Goal: Task Accomplishment & Management: Manage account settings

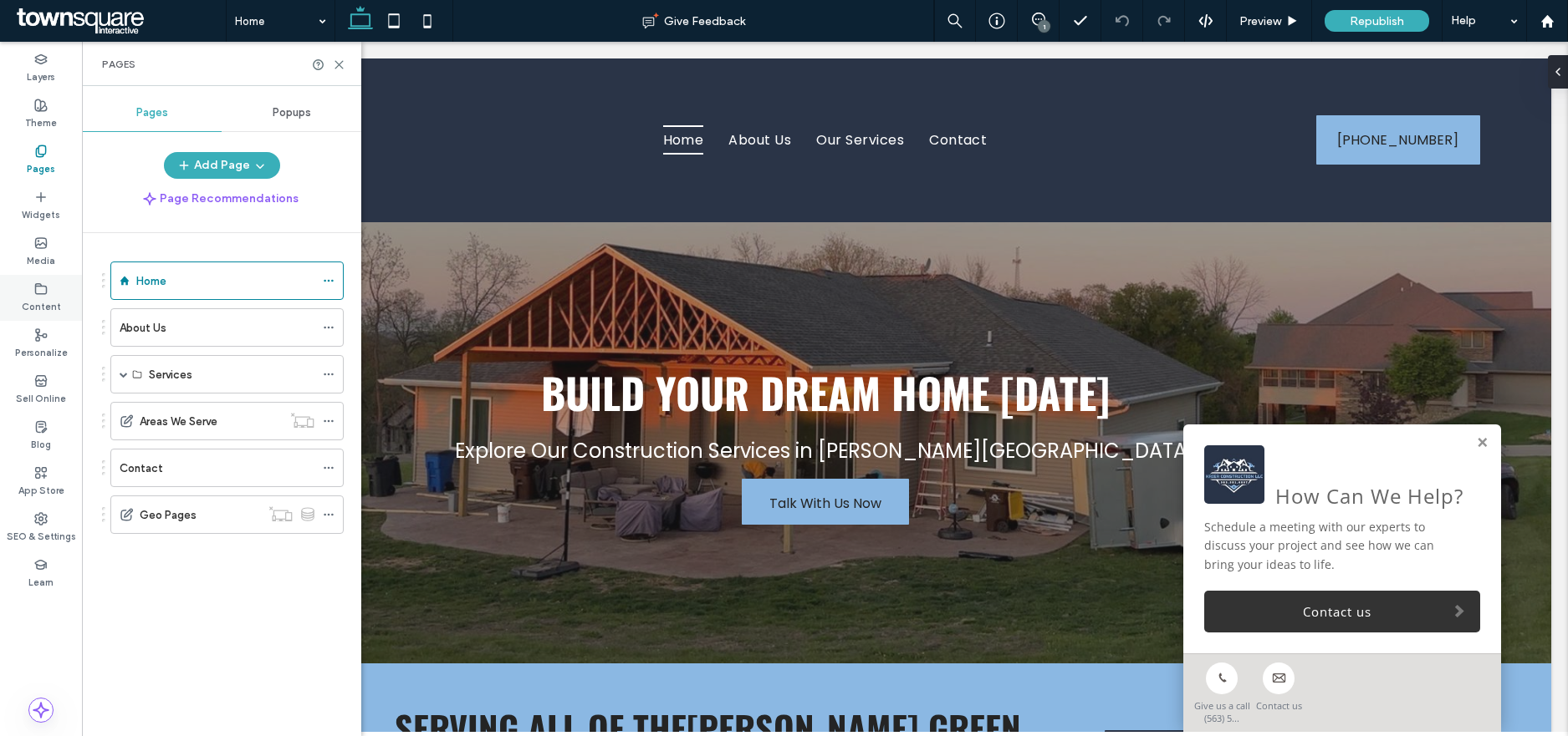
click at [42, 303] on label "Content" at bounding box center [41, 305] width 39 height 19
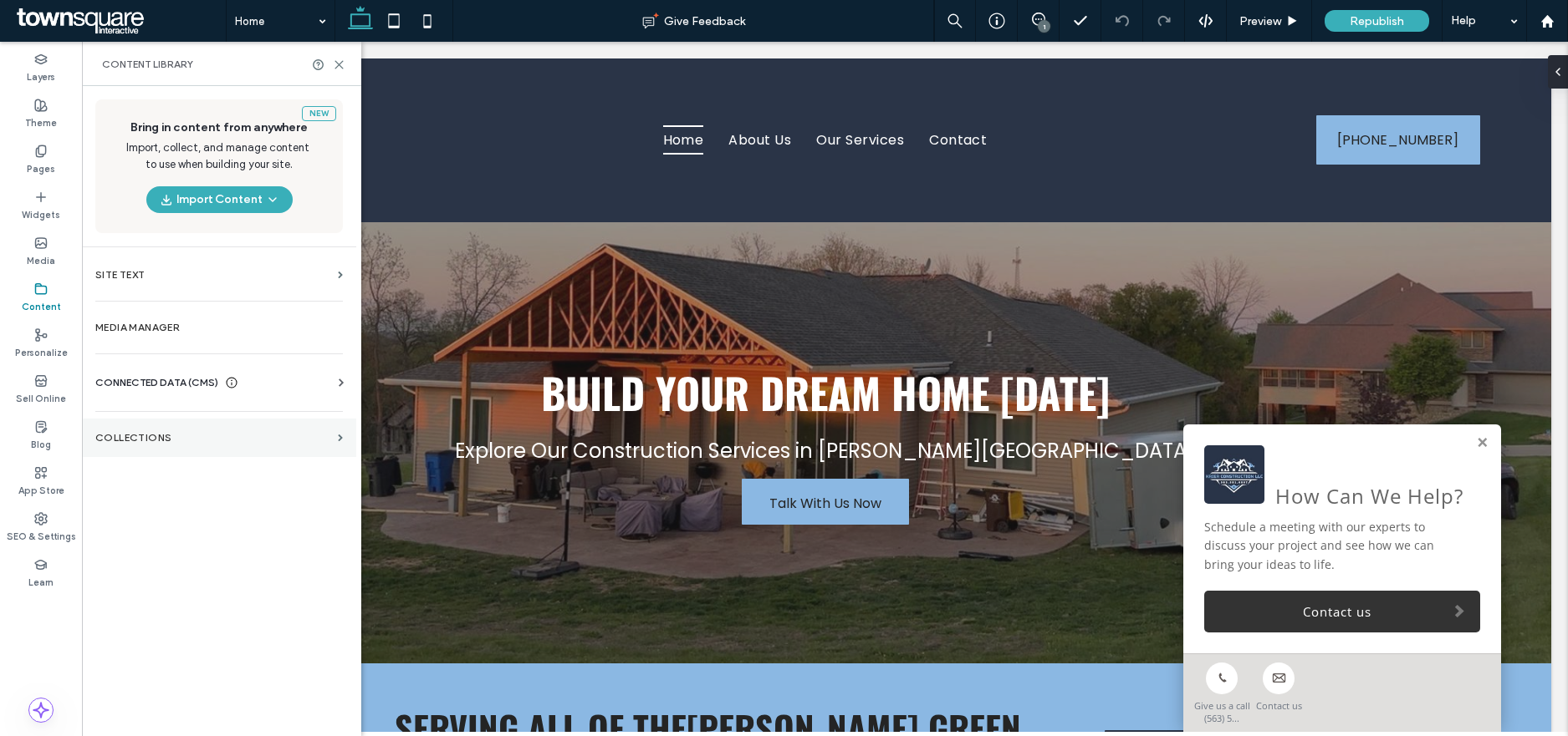
click at [148, 440] on label "Collections" at bounding box center [213, 437] width 236 height 12
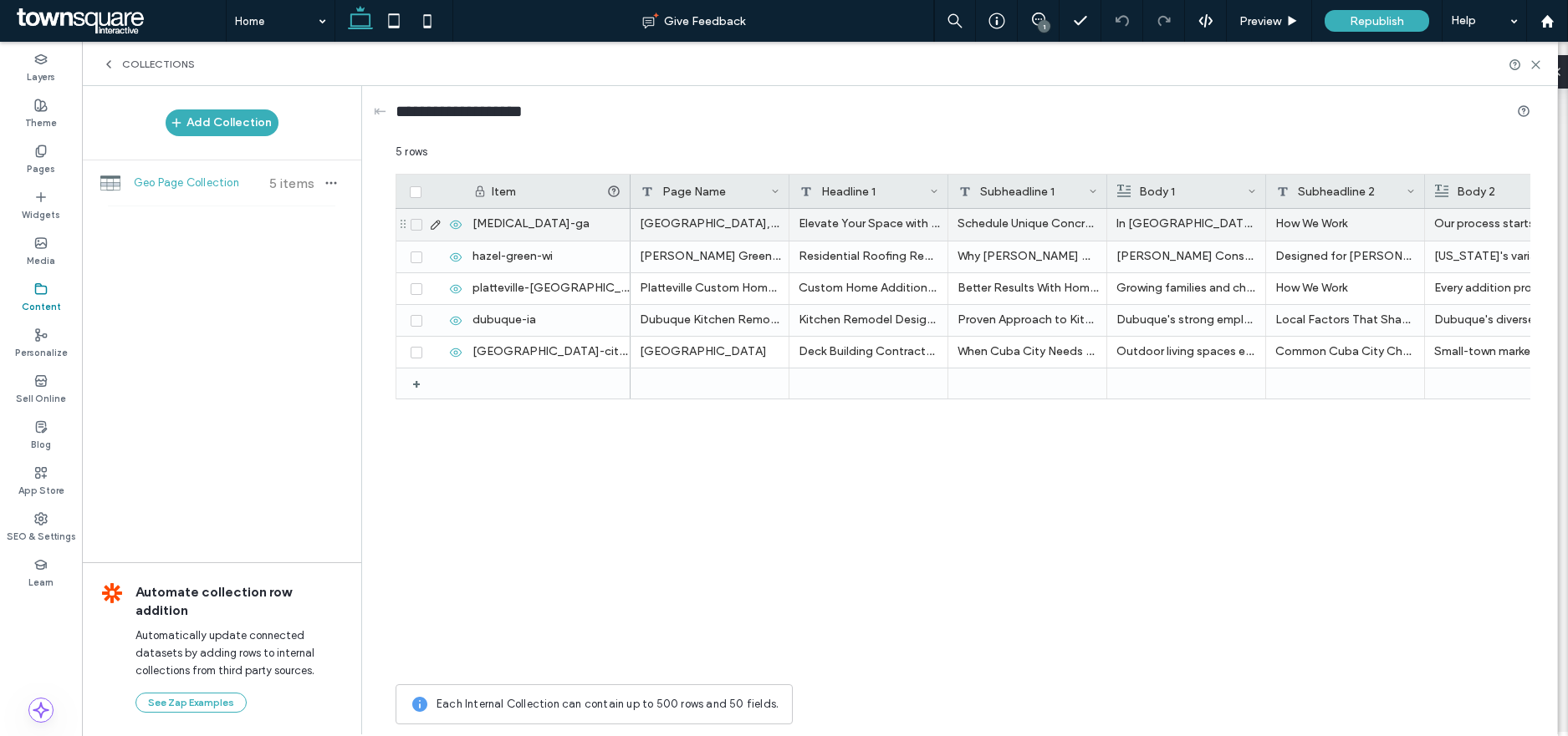
click at [414, 226] on icon at bounding box center [416, 224] width 6 height 5
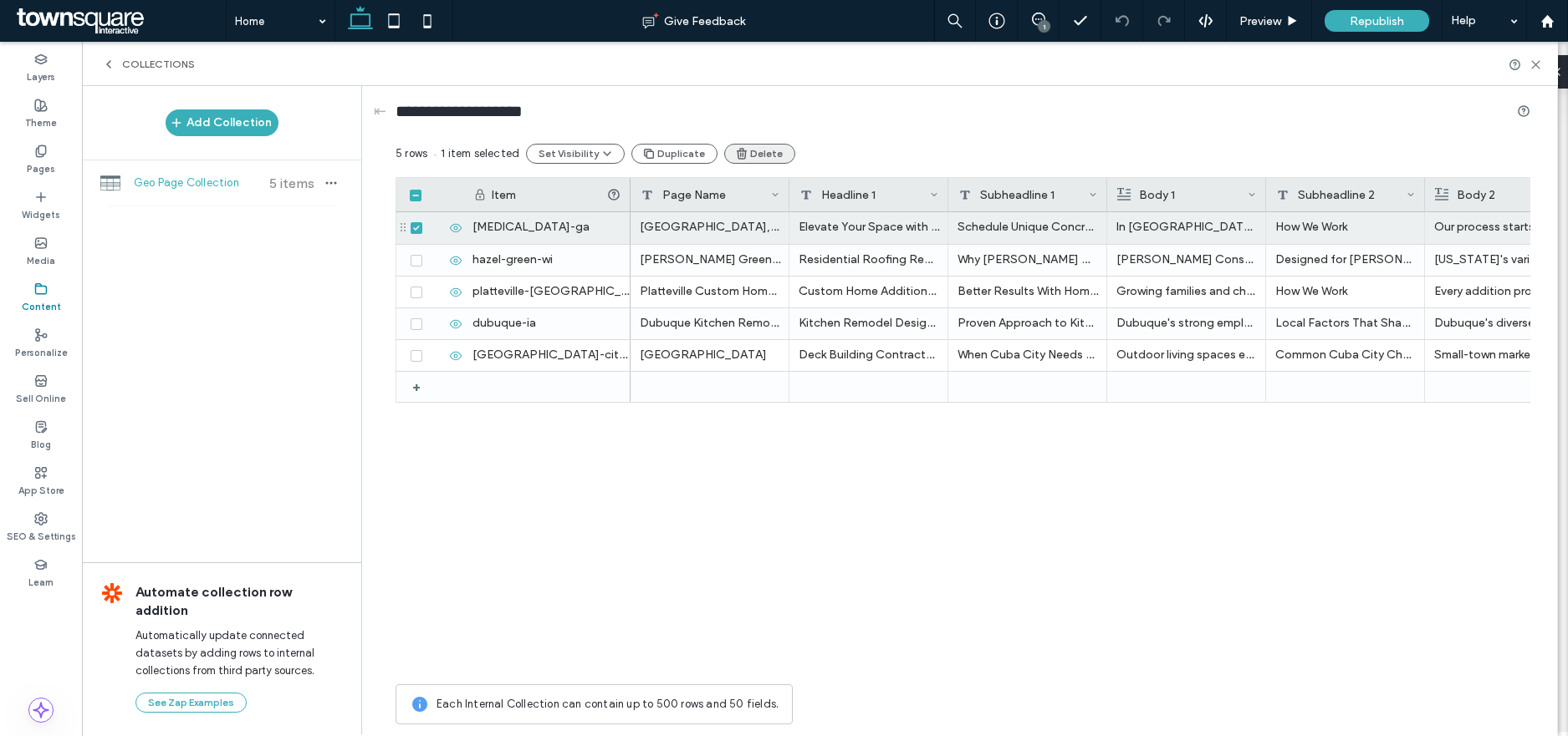
click at [747, 146] on button "Delete" at bounding box center [760, 154] width 71 height 21
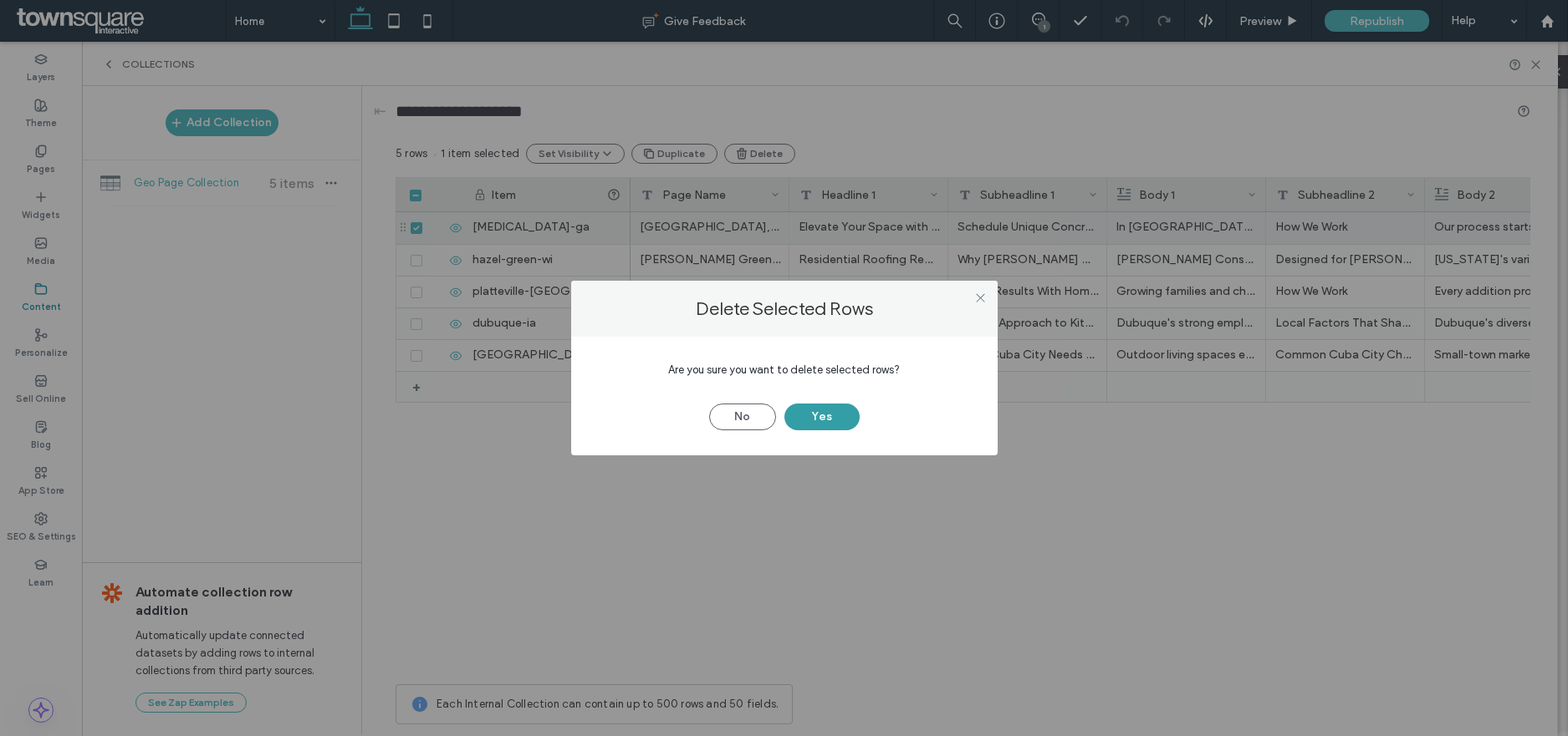
click at [813, 420] on button "Yes" at bounding box center [821, 417] width 76 height 27
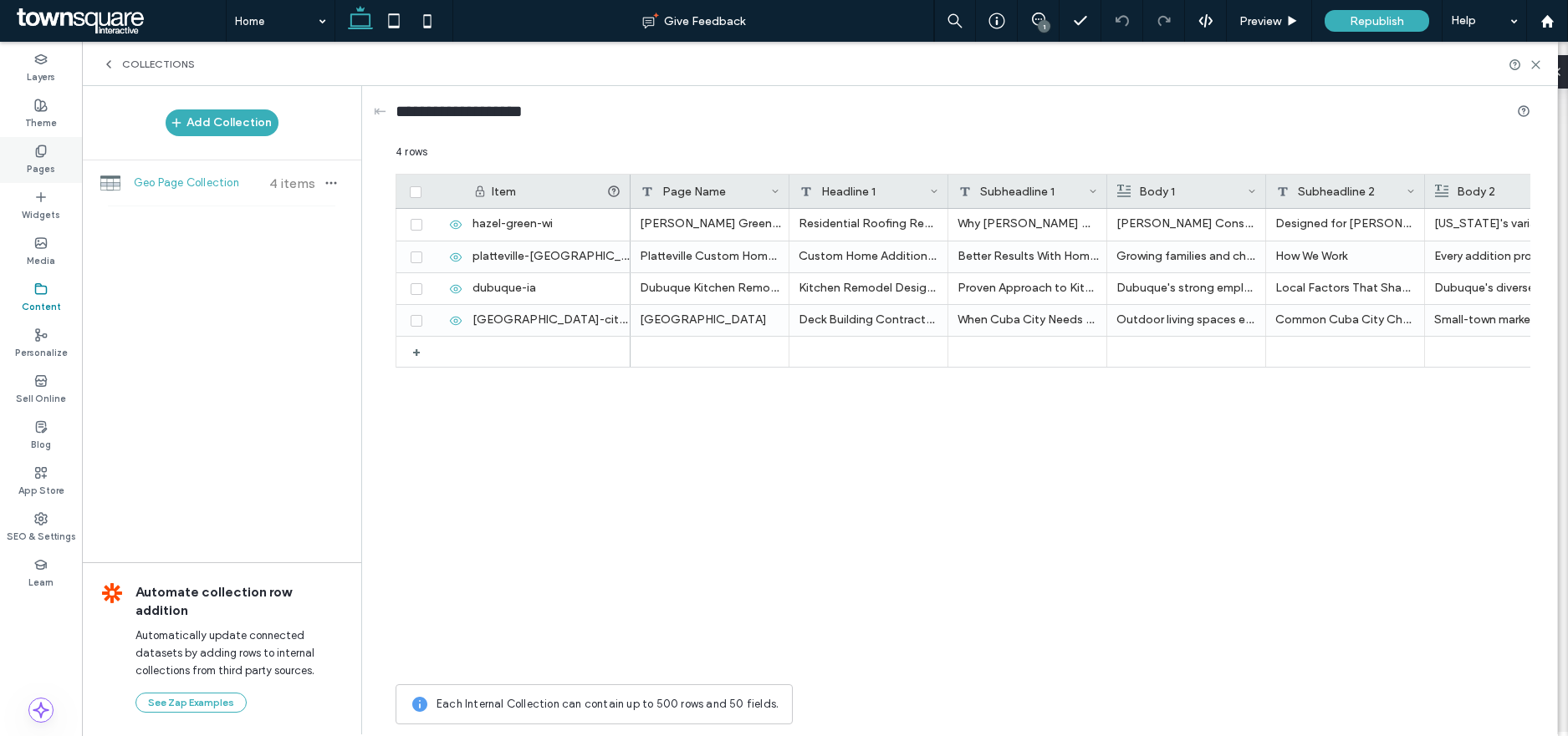
click at [45, 156] on icon at bounding box center [41, 151] width 13 height 13
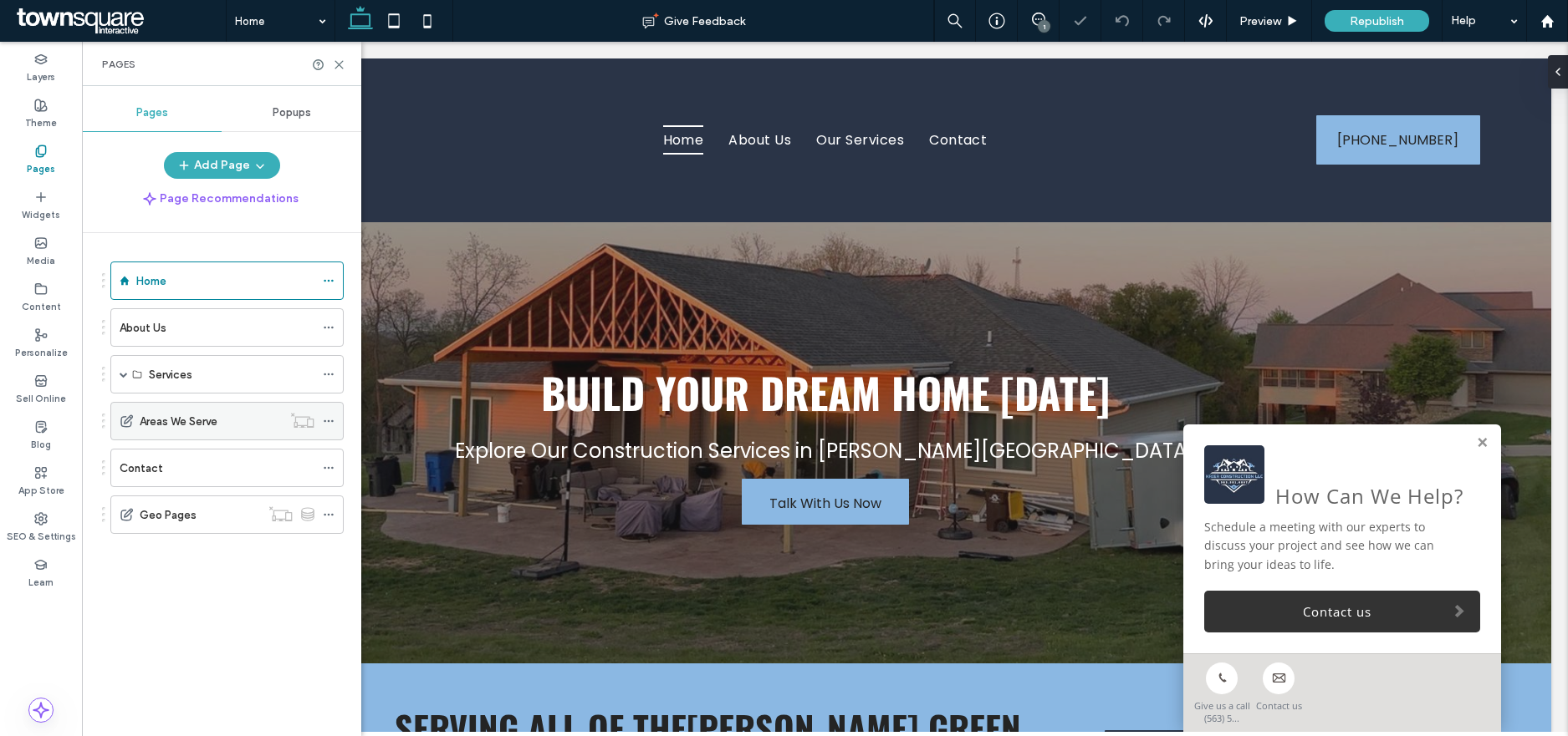
click at [326, 423] on icon at bounding box center [329, 421] width 12 height 12
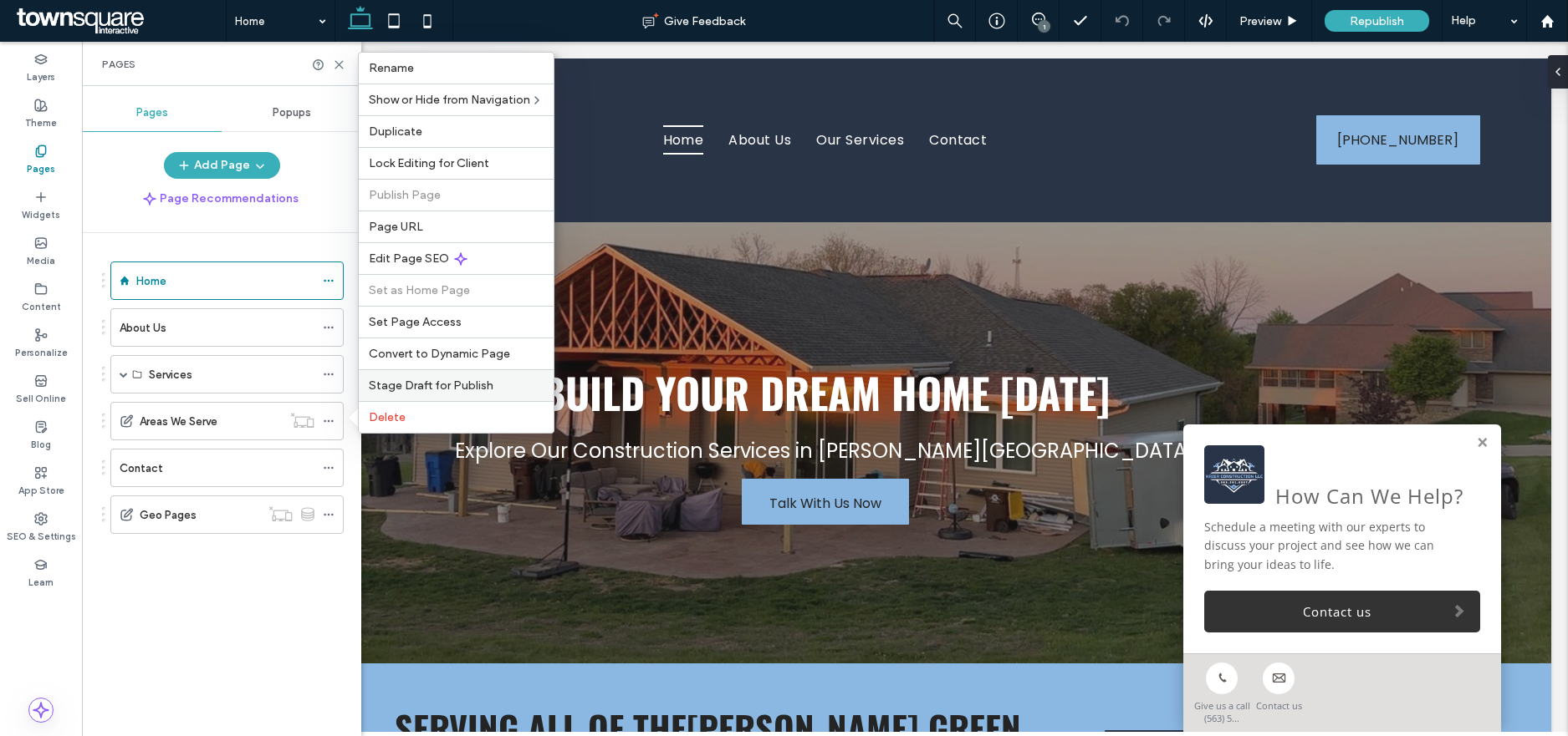
click at [439, 380] on span "Stage Draft for Publish" at bounding box center [431, 385] width 125 height 14
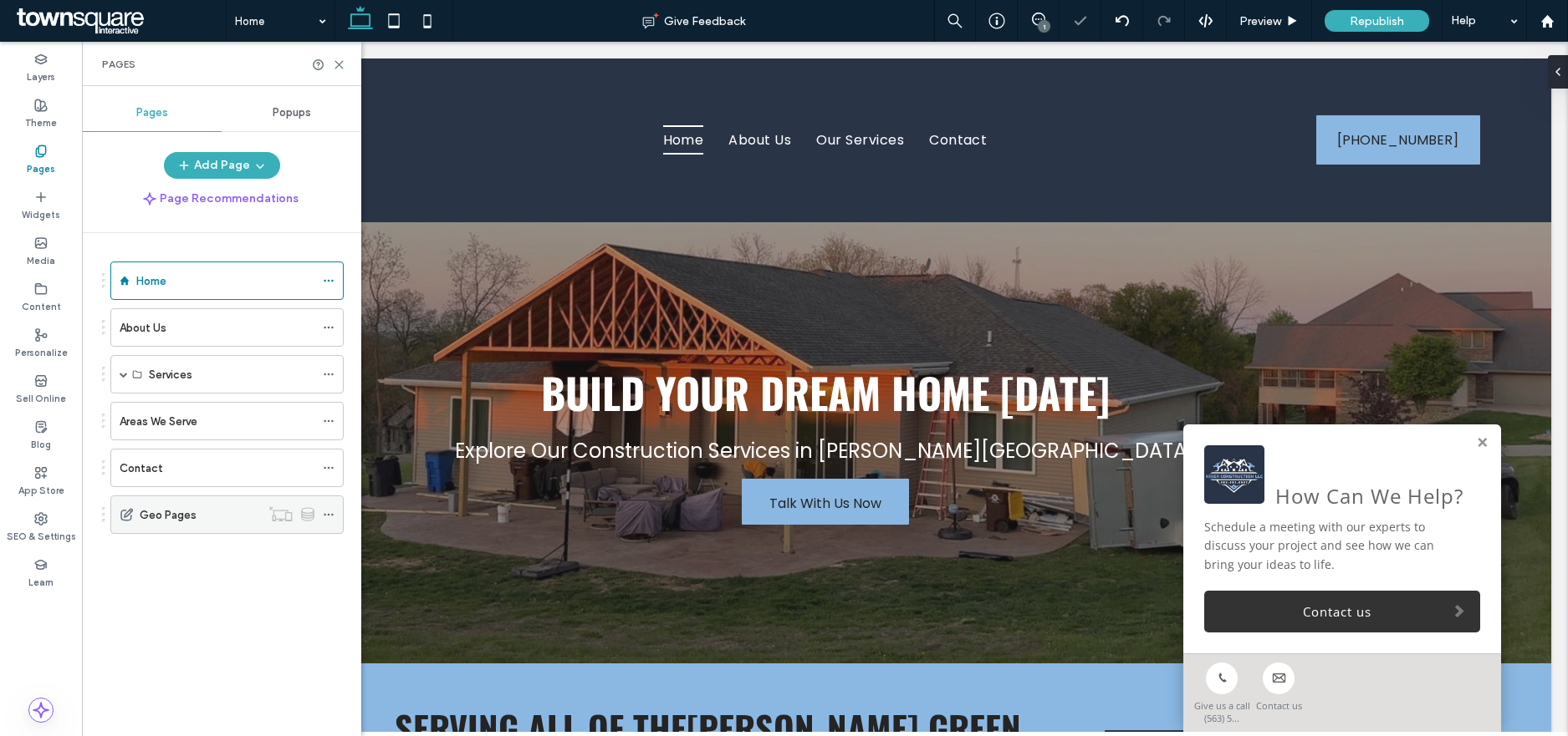
click at [325, 513] on icon at bounding box center [329, 515] width 12 height 12
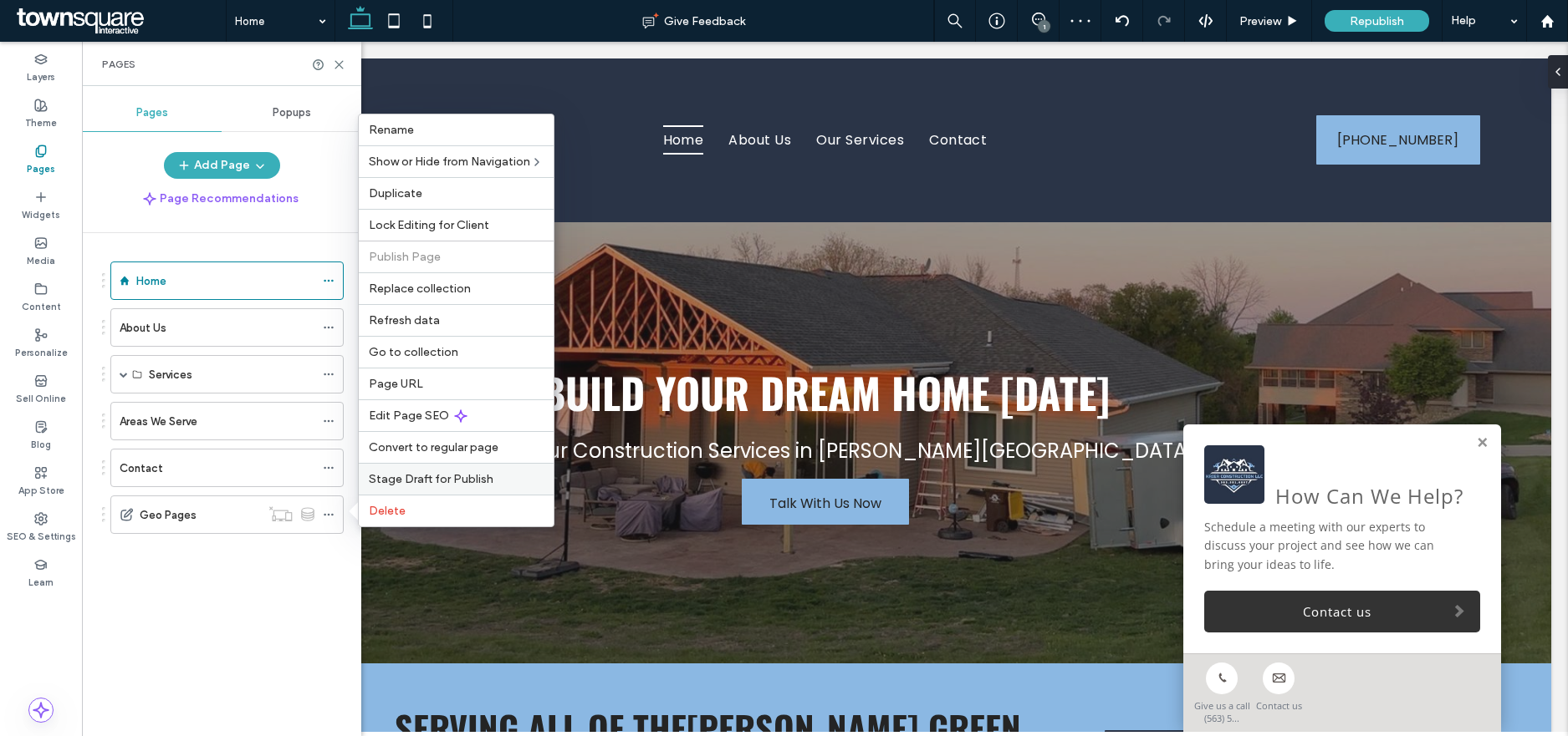
click at [389, 478] on span "Stage Draft for Publish" at bounding box center [431, 479] width 125 height 14
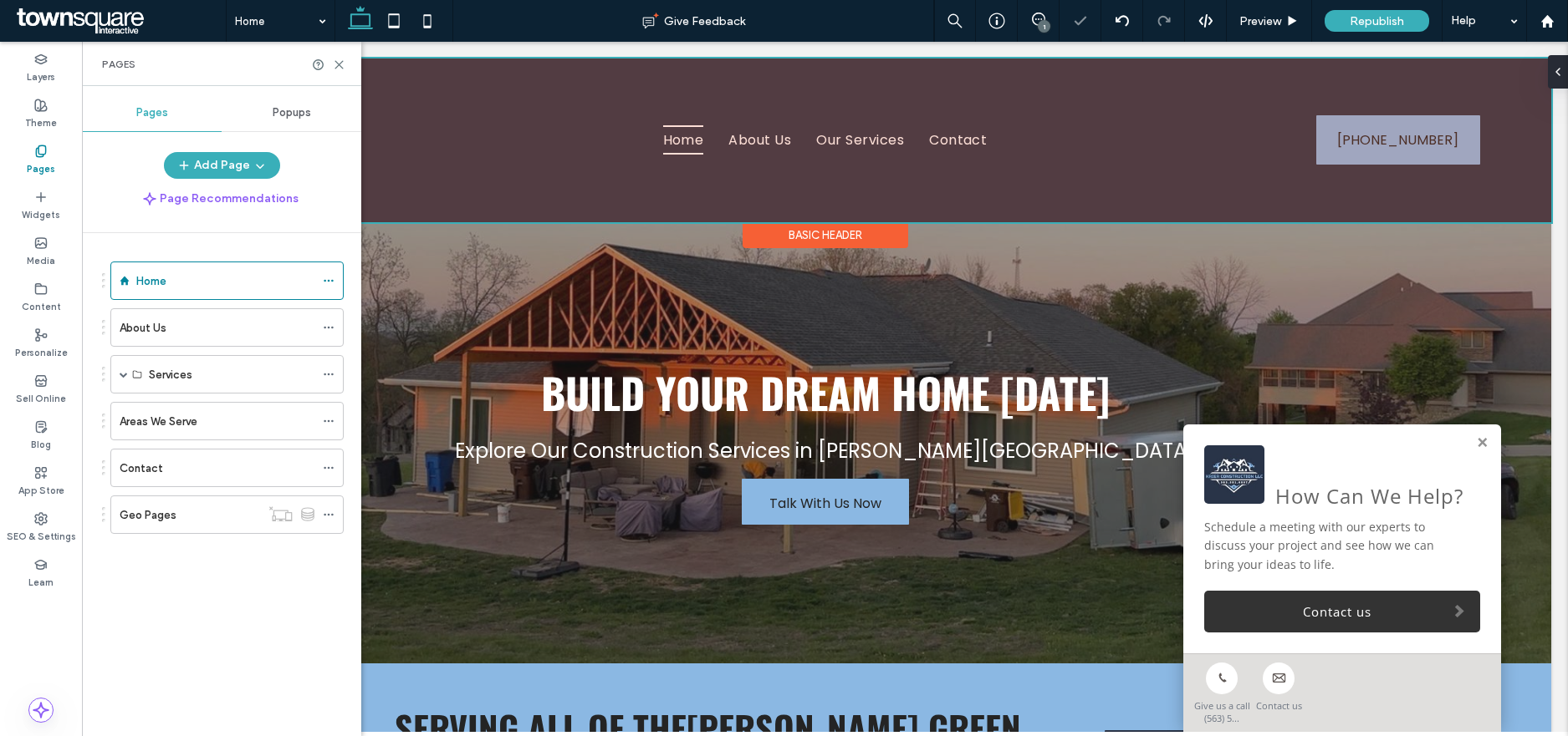
click at [782, 146] on div at bounding box center [825, 141] width 1452 height 164
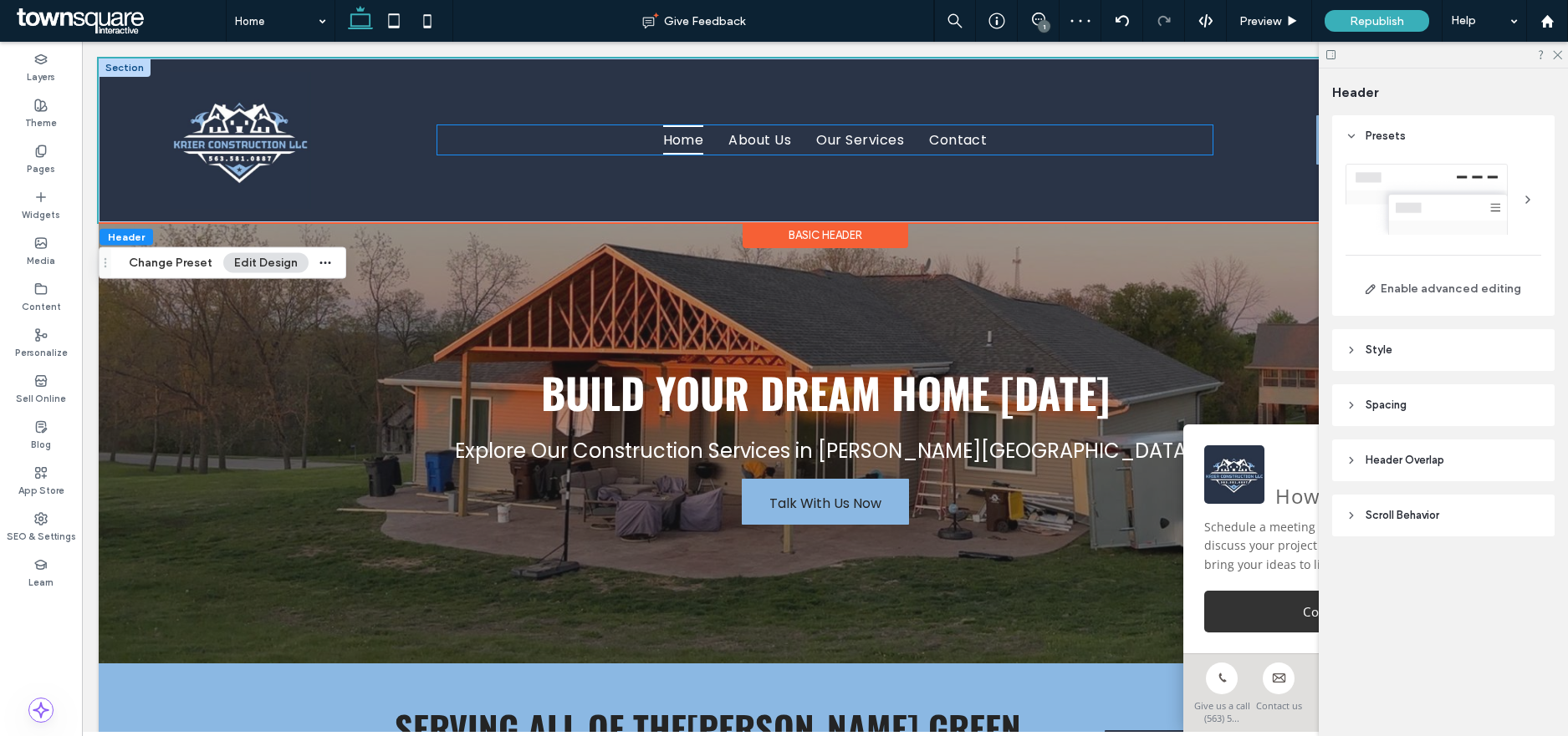
click at [568, 137] on ul "Home About Us Our Services Contact" at bounding box center [825, 139] width 776 height 29
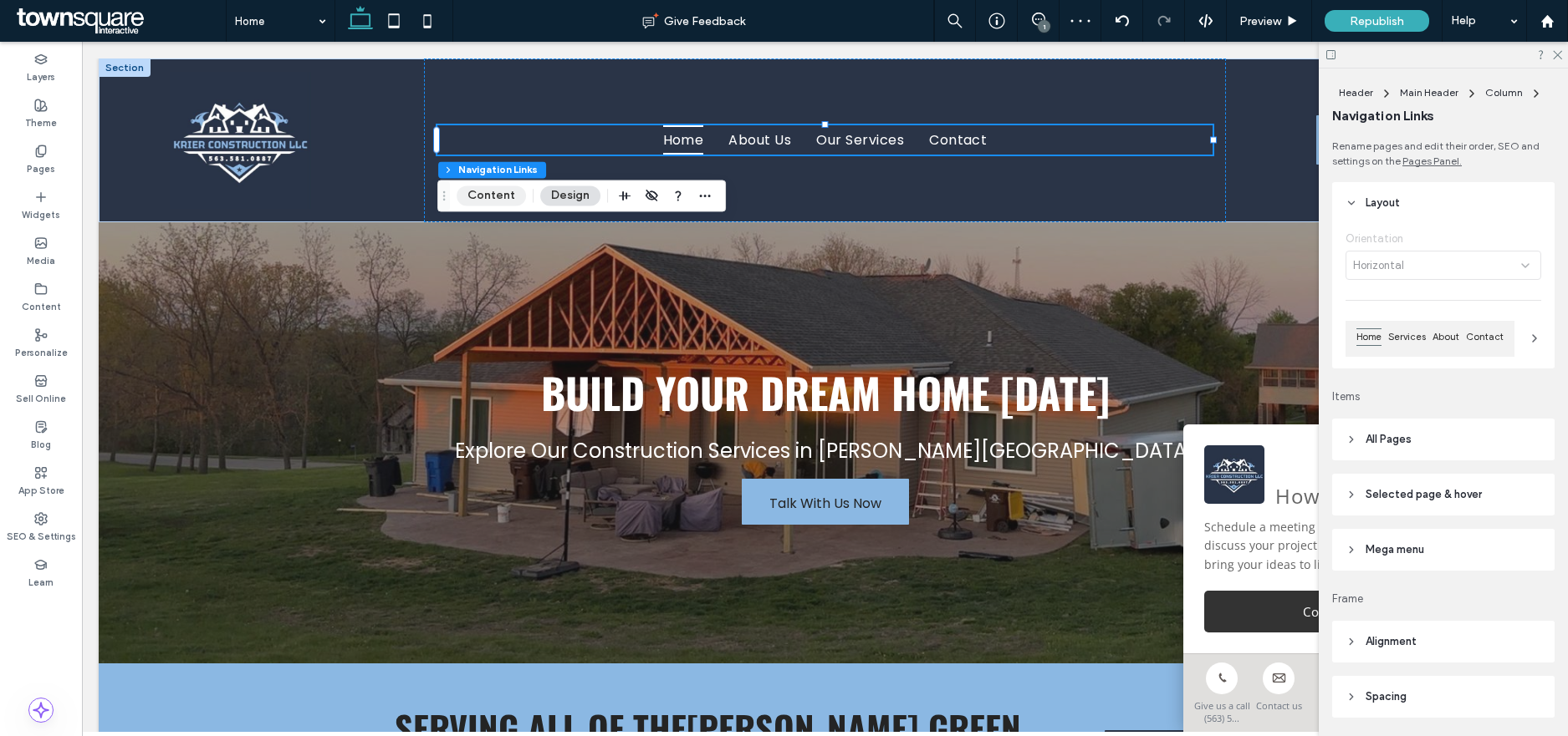
click at [487, 202] on button "Content" at bounding box center [491, 196] width 69 height 21
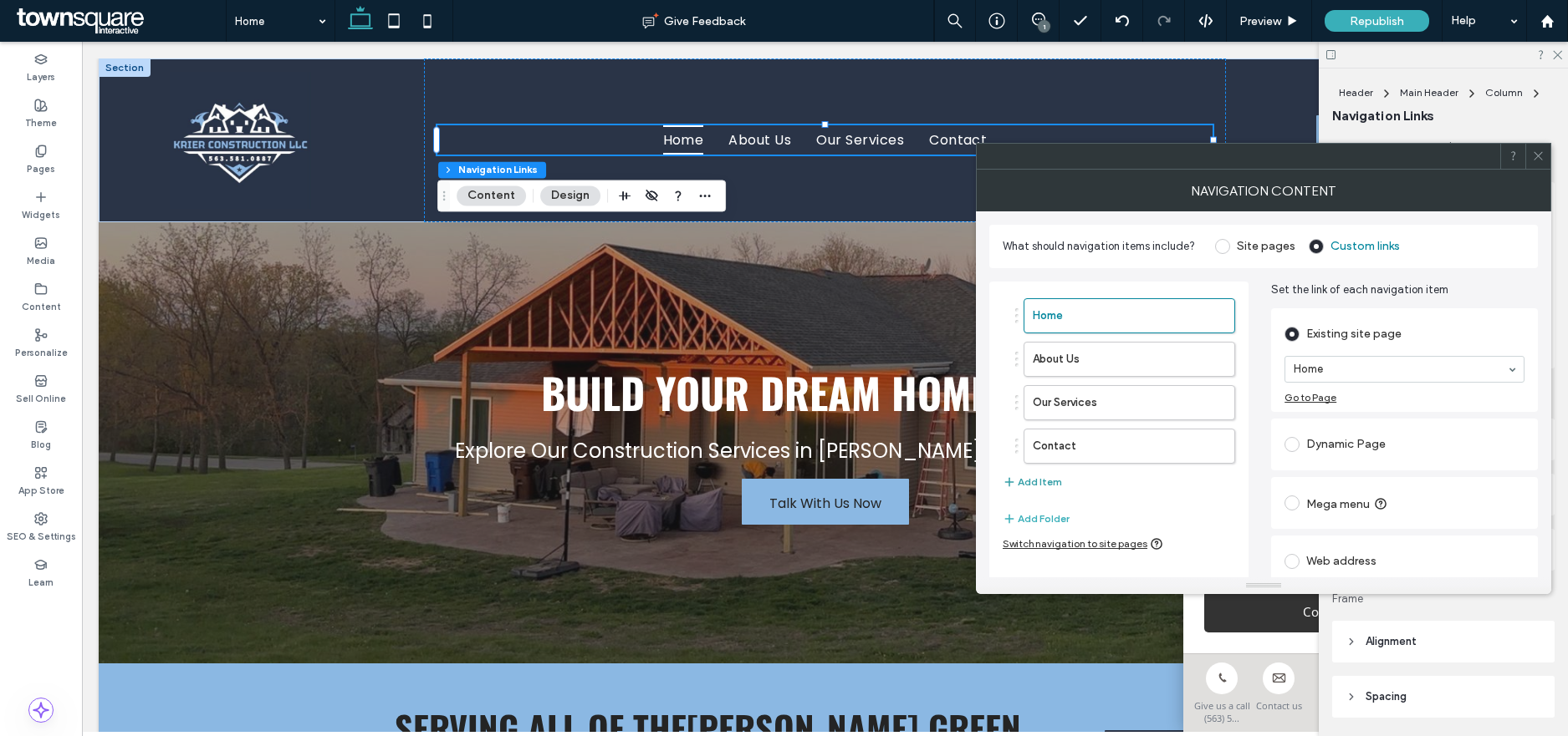
click at [1039, 479] on button "Add Item" at bounding box center [1032, 482] width 60 height 21
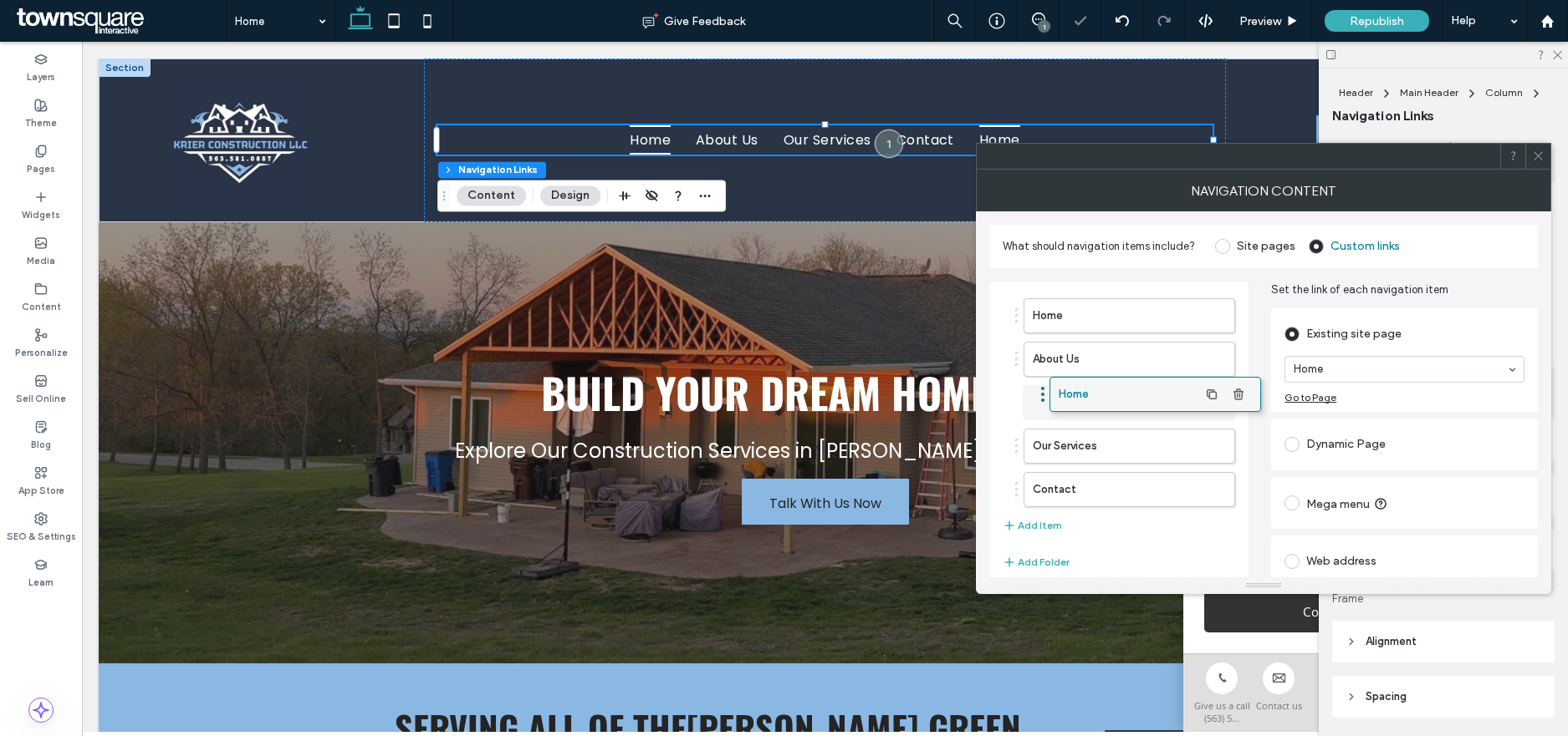
drag, startPoint x: 1101, startPoint y: 483, endPoint x: 1127, endPoint y: 388, distance: 98.5
drag, startPoint x: 1123, startPoint y: 401, endPoint x: 1179, endPoint y: 401, distance: 56.0
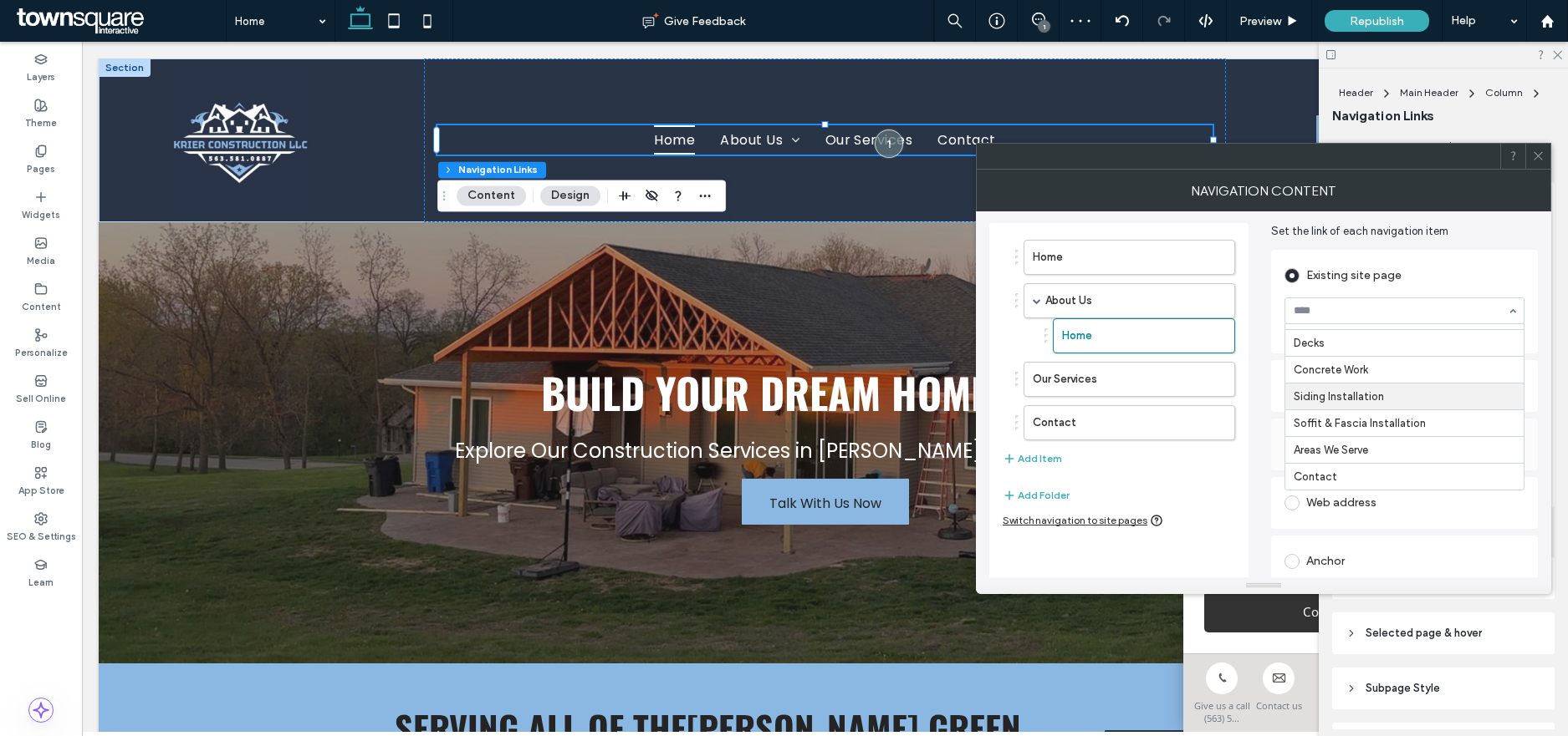
scroll to position [67, 0]
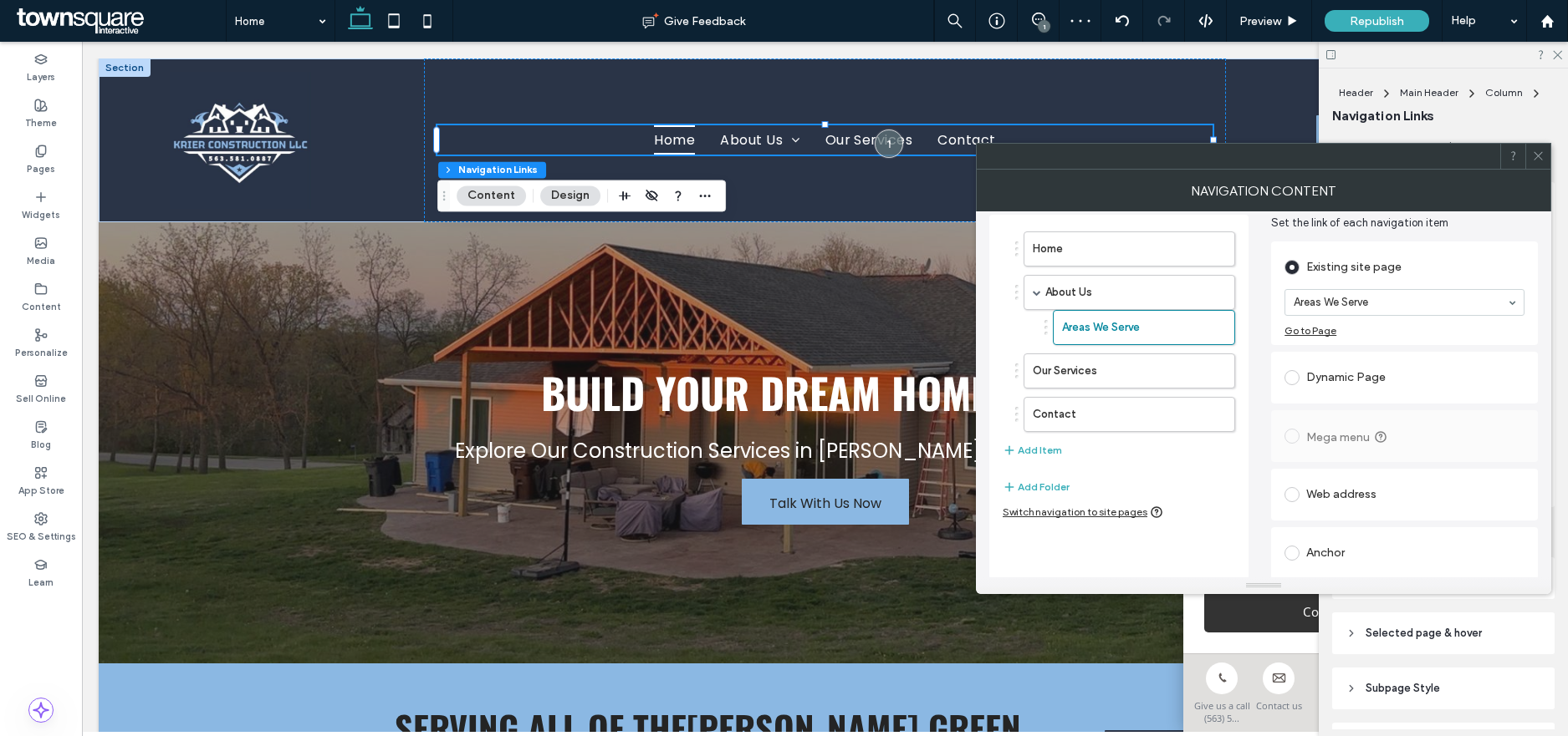
click at [1537, 154] on use at bounding box center [1537, 156] width 8 height 8
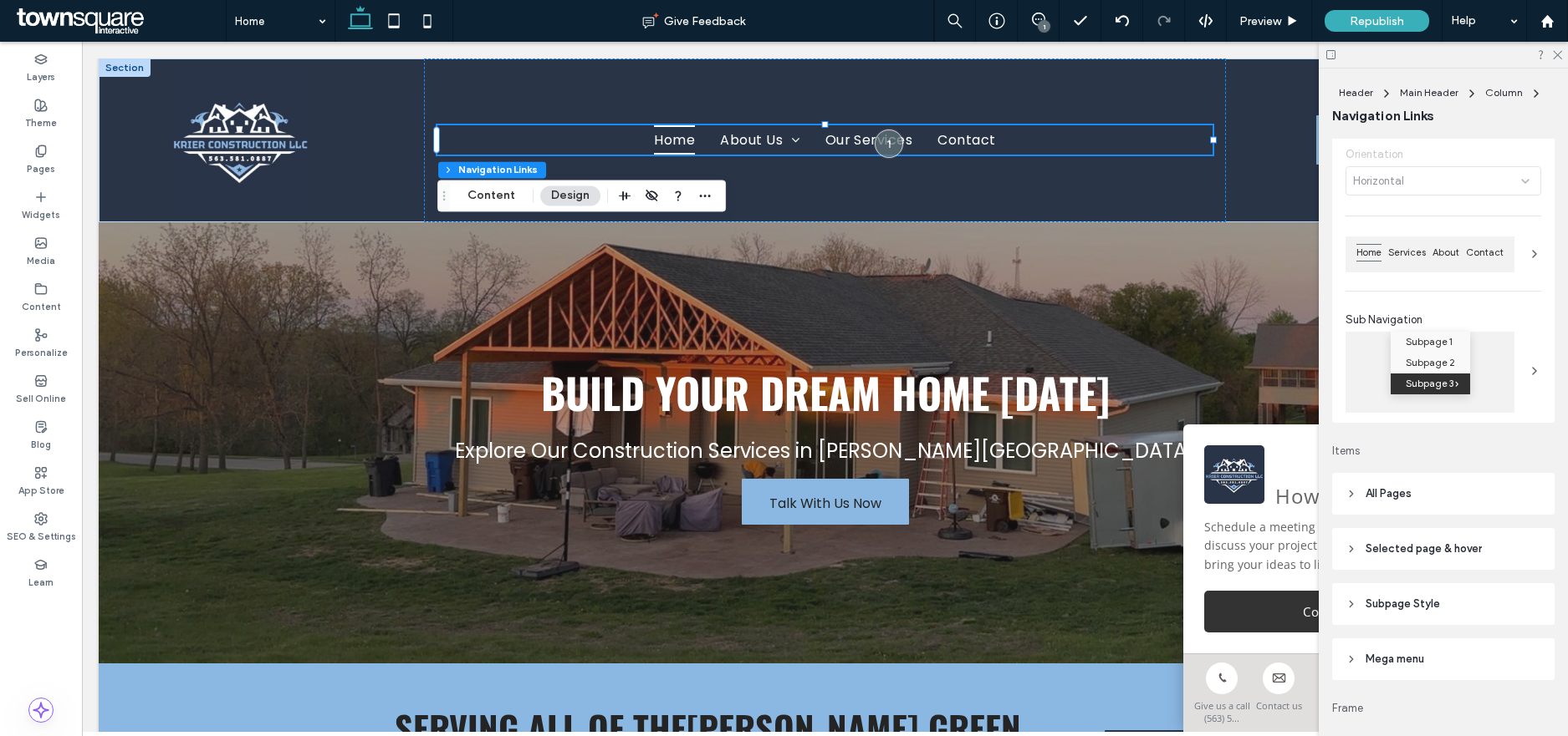
scroll to position [312, 0]
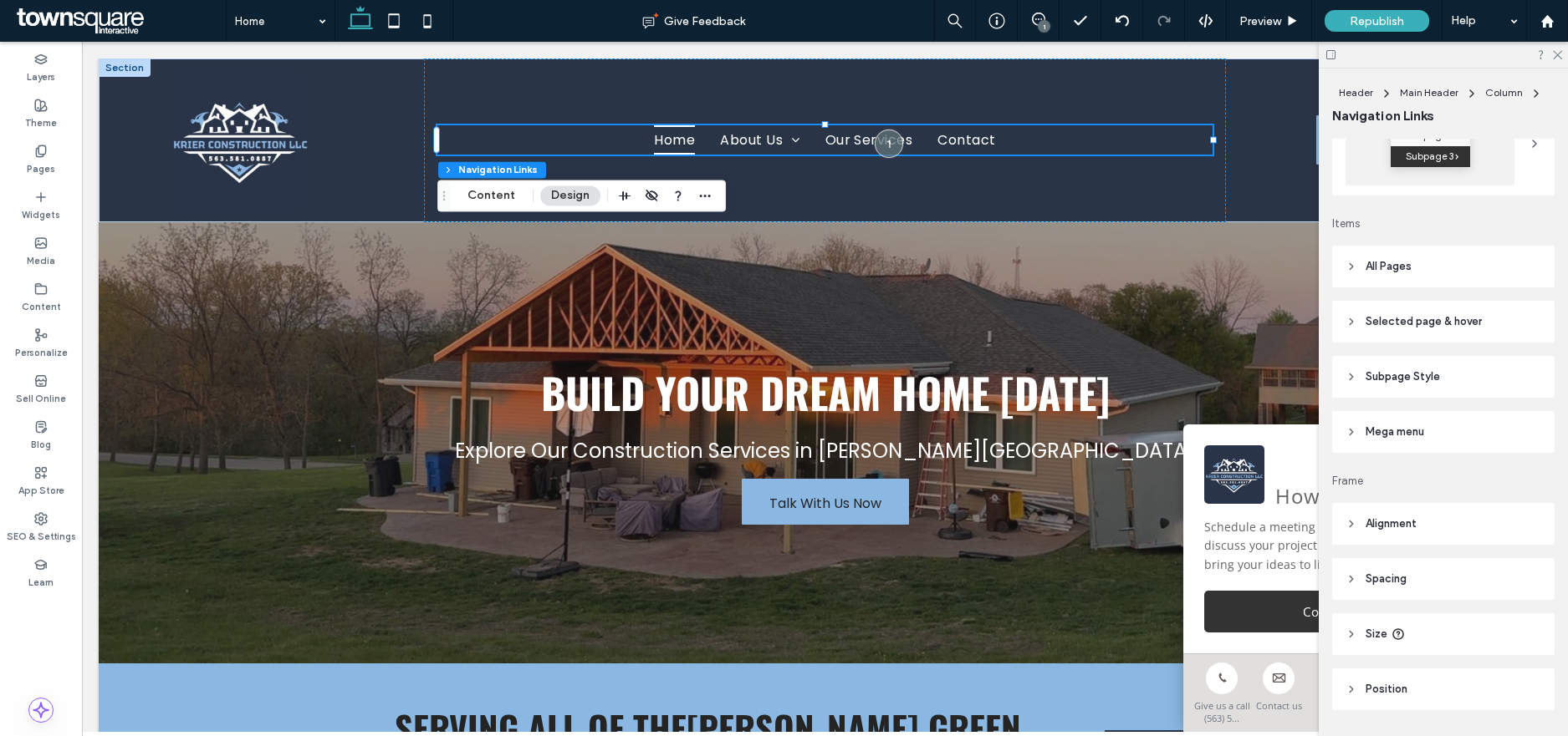
click at [1421, 448] on header "Mega menu" at bounding box center [1443, 432] width 222 height 42
click at [1525, 472] on icon "toggle" at bounding box center [1525, 474] width 7 height 5
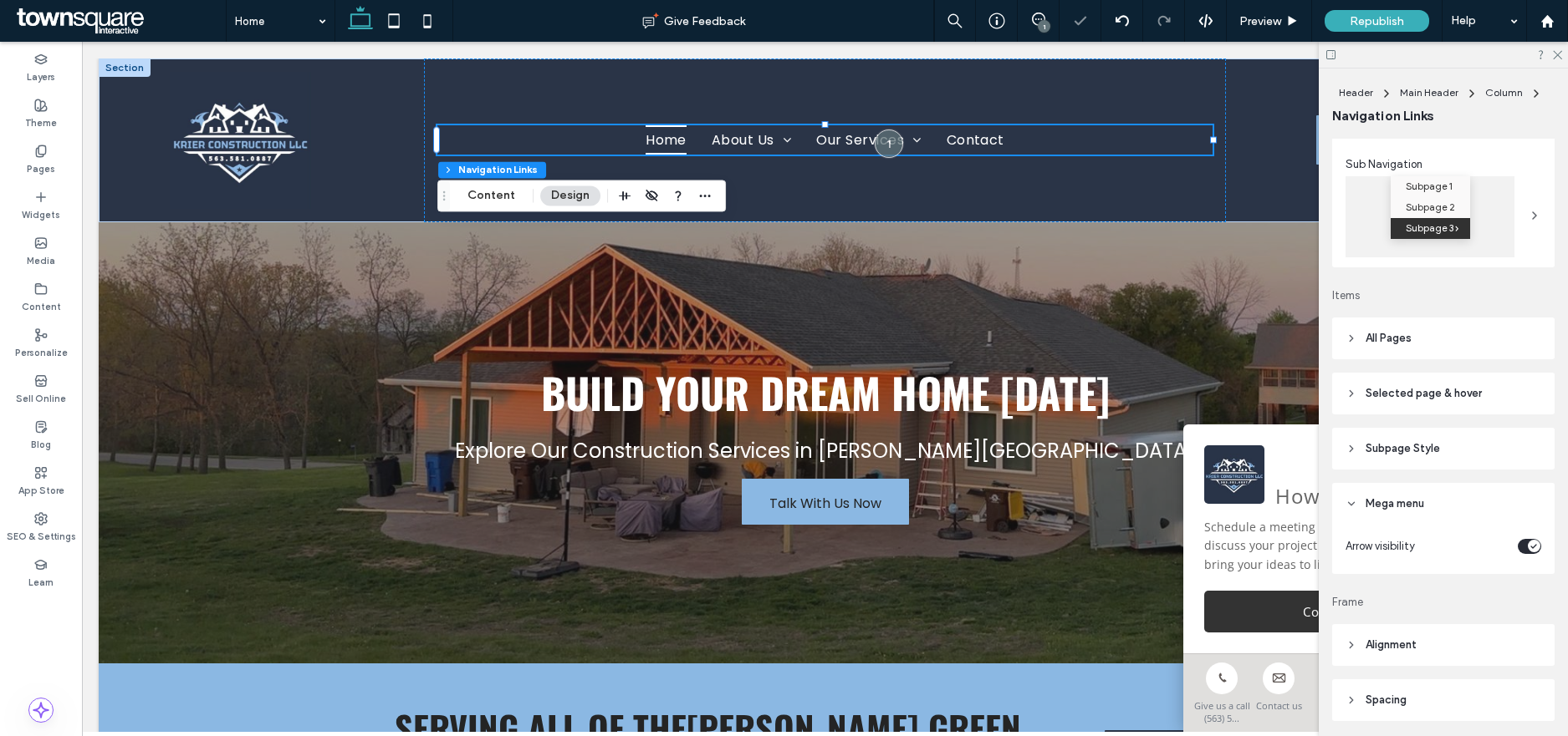
scroll to position [0, 0]
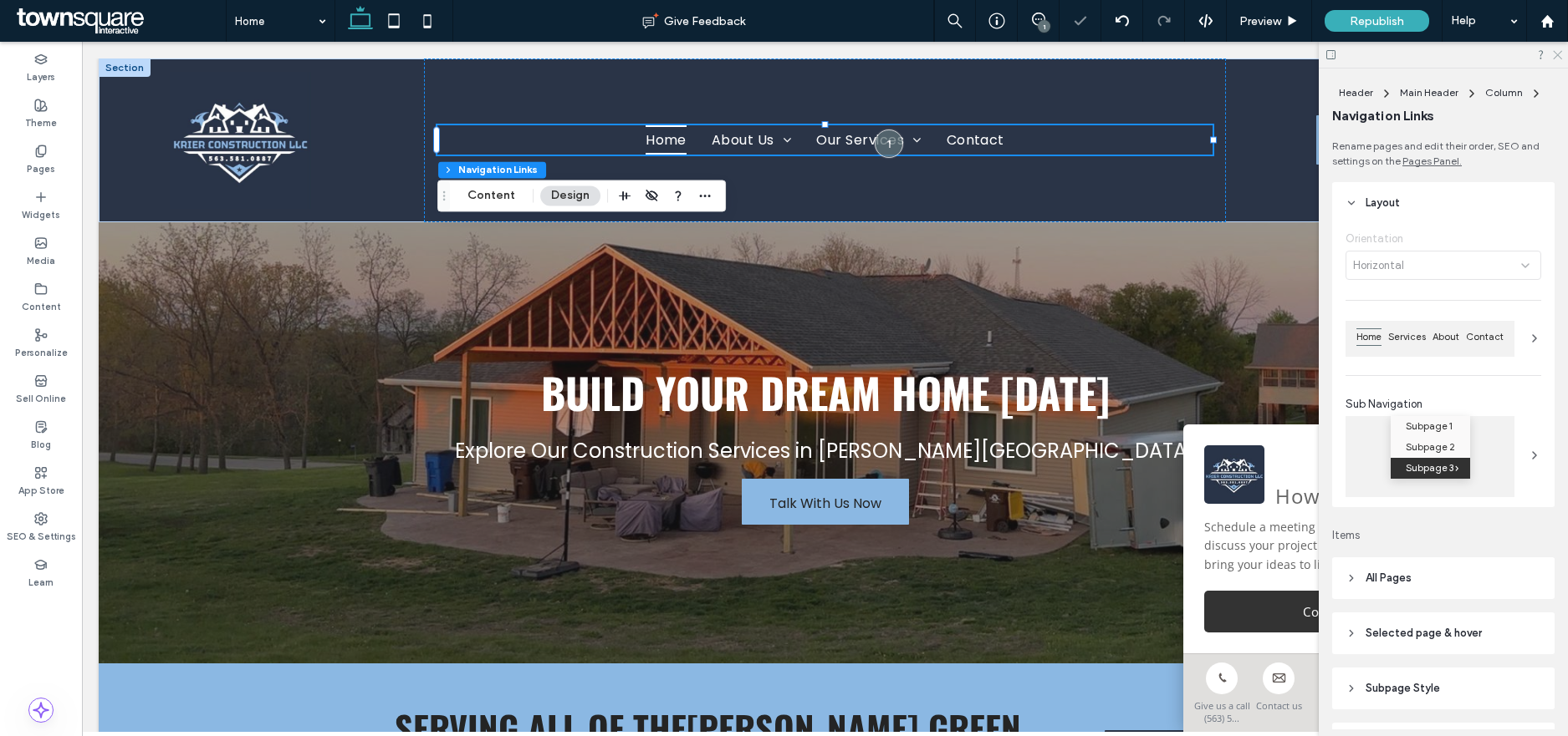
click at [1557, 53] on icon at bounding box center [1557, 54] width 11 height 11
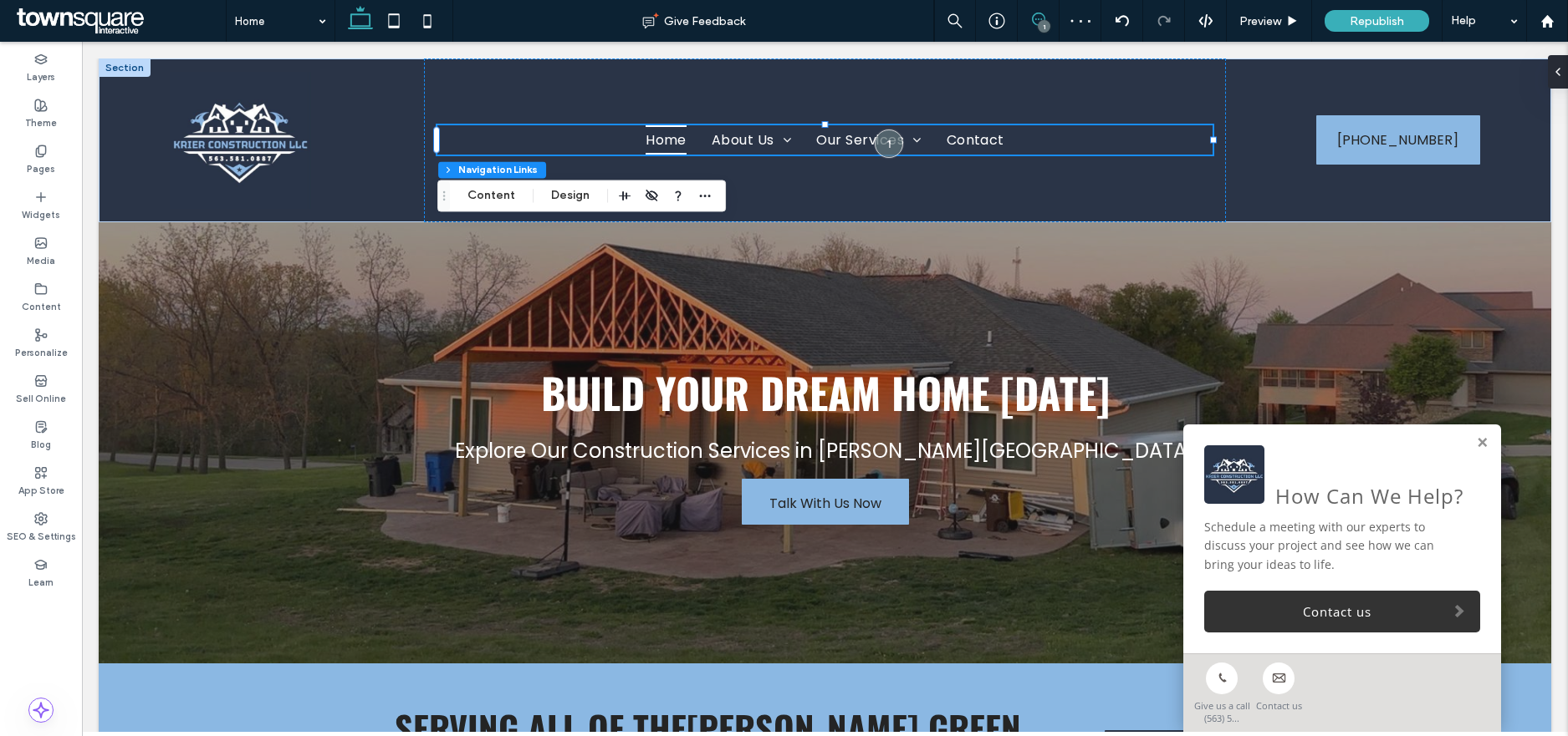
click at [1038, 12] on use at bounding box center [1039, 19] width 13 height 13
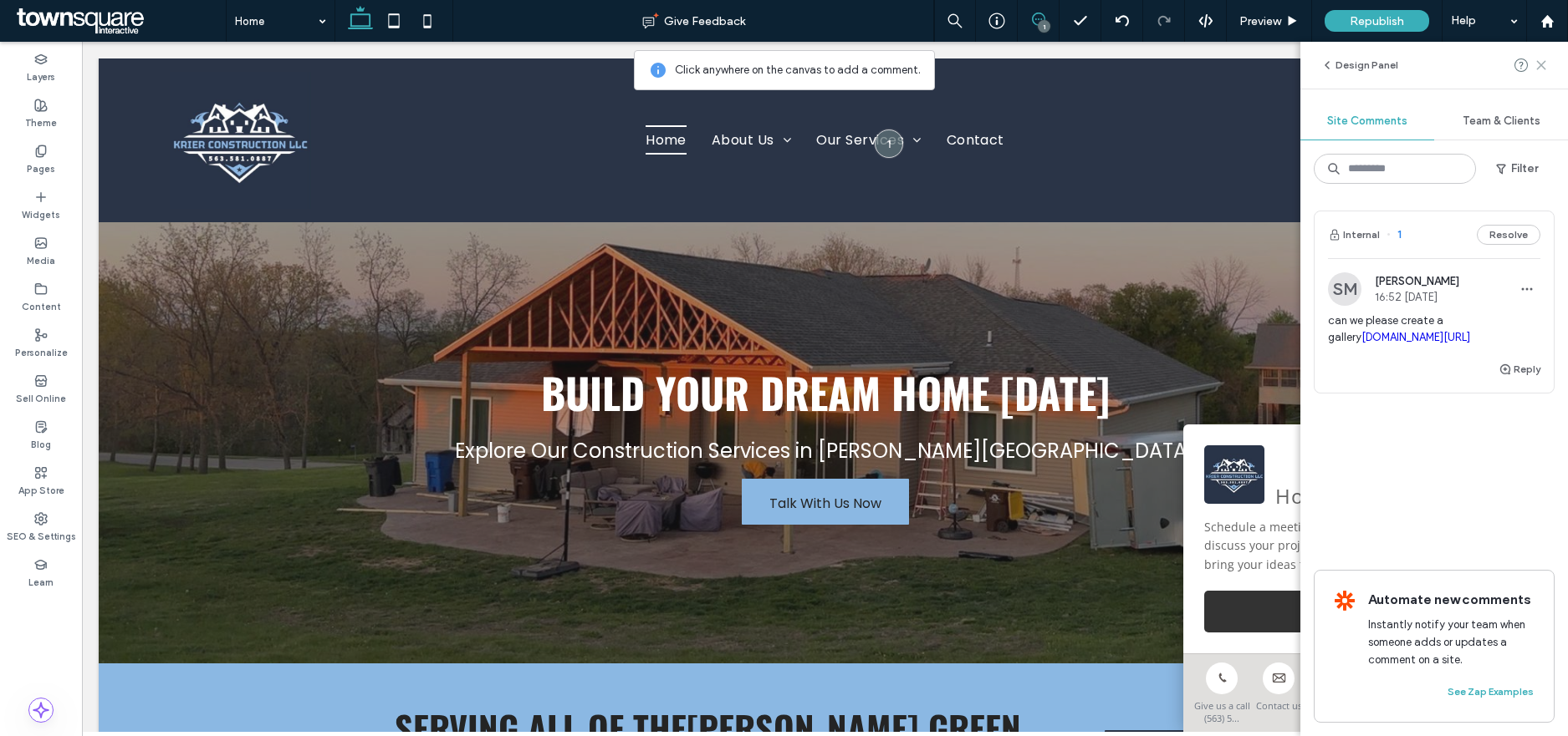
click at [1541, 69] on icon at bounding box center [1541, 65] width 13 height 13
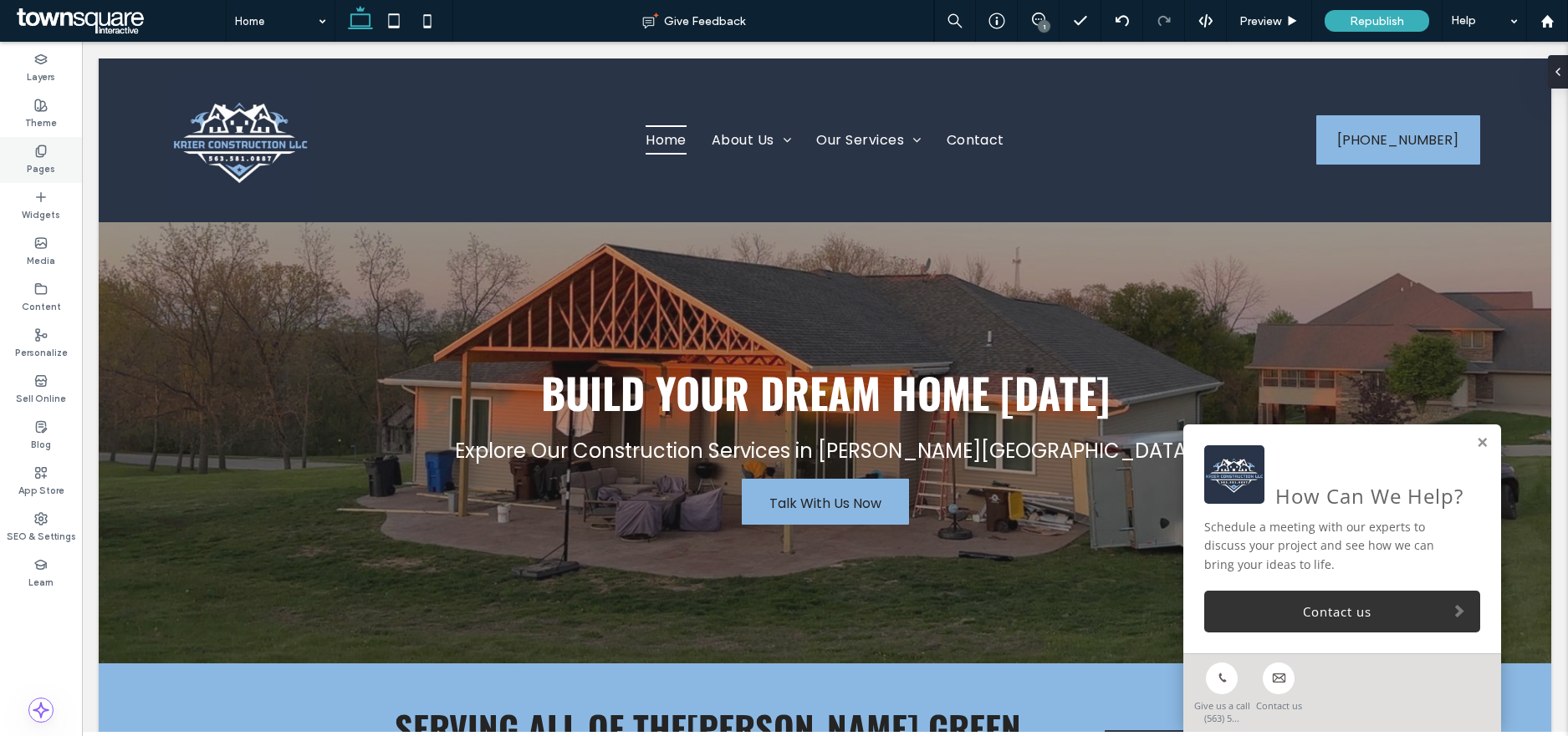
click at [21, 178] on div "Pages" at bounding box center [41, 160] width 82 height 46
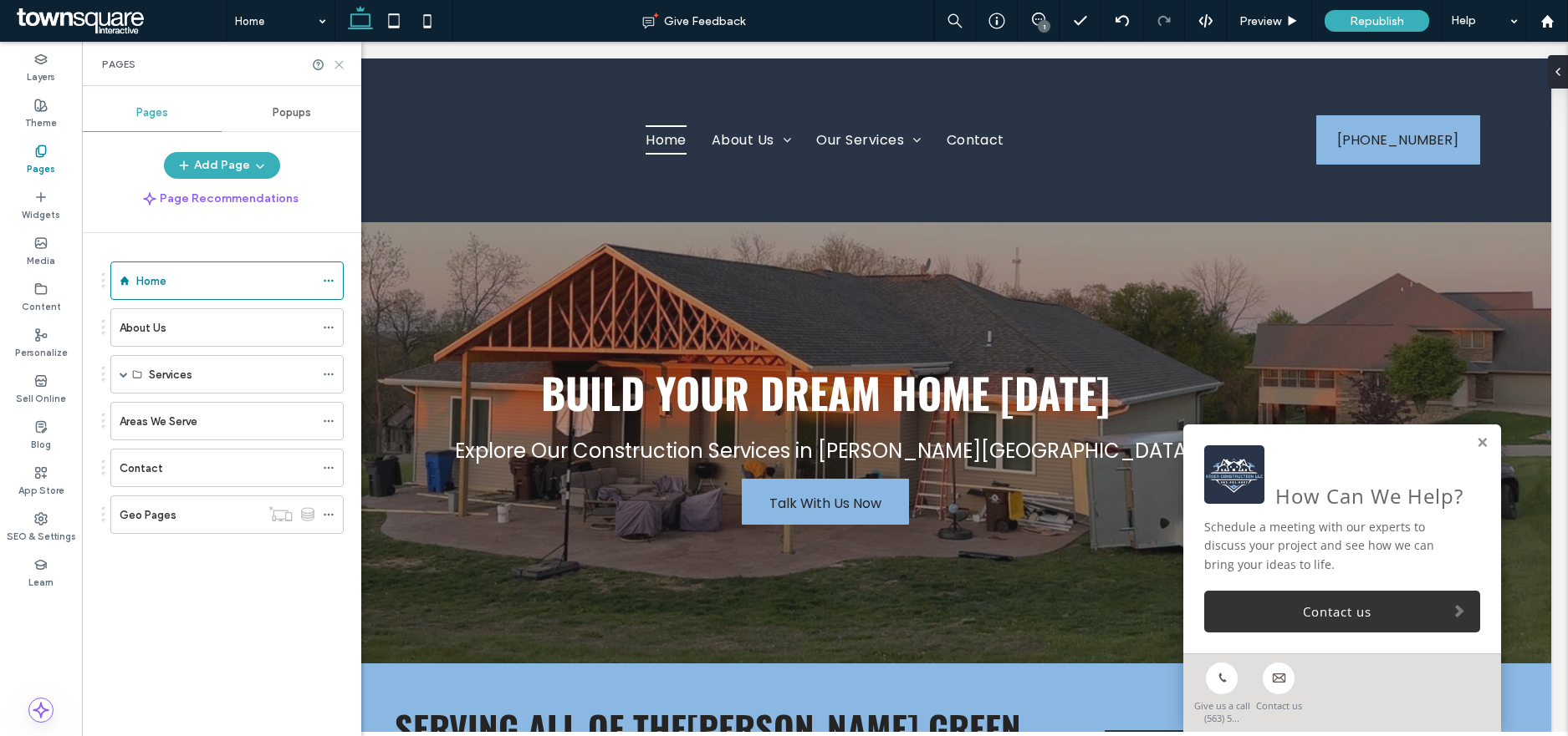
click at [336, 68] on use at bounding box center [339, 64] width 7 height 7
